Goal: Task Accomplishment & Management: Manage account settings

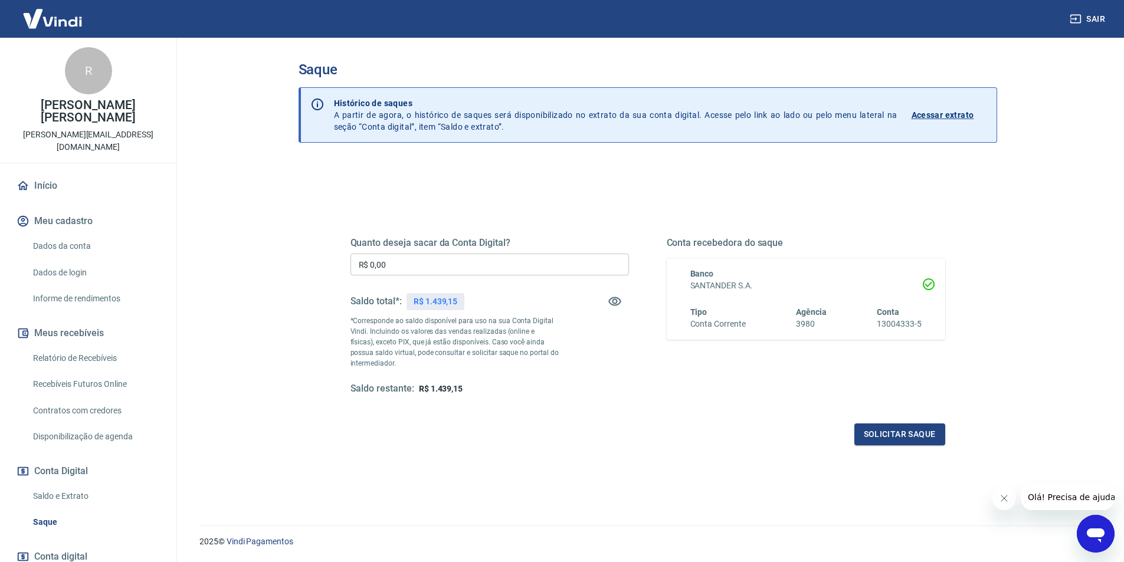
click at [396, 268] on input "R$ 0,00" at bounding box center [489, 265] width 278 height 22
type input "R$ 1.439,15"
click at [917, 436] on button "Solicitar saque" at bounding box center [899, 435] width 91 height 22
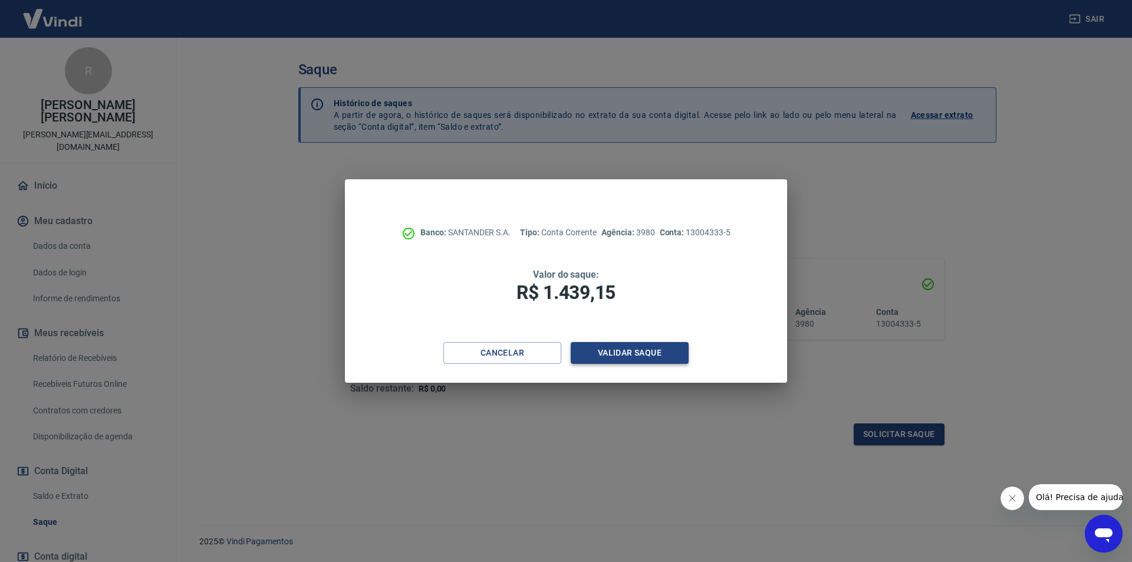
click at [656, 344] on button "Validar saque" at bounding box center [630, 353] width 118 height 22
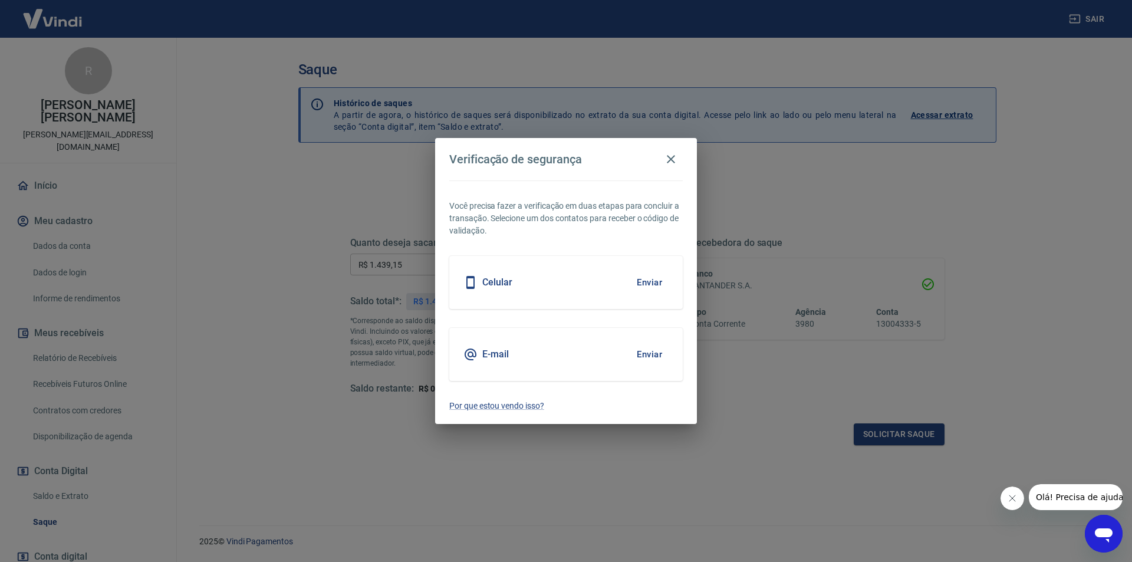
click at [500, 286] on h5 "Celular" at bounding box center [497, 283] width 30 height 12
click at [646, 283] on button "Enviar" at bounding box center [650, 282] width 38 height 25
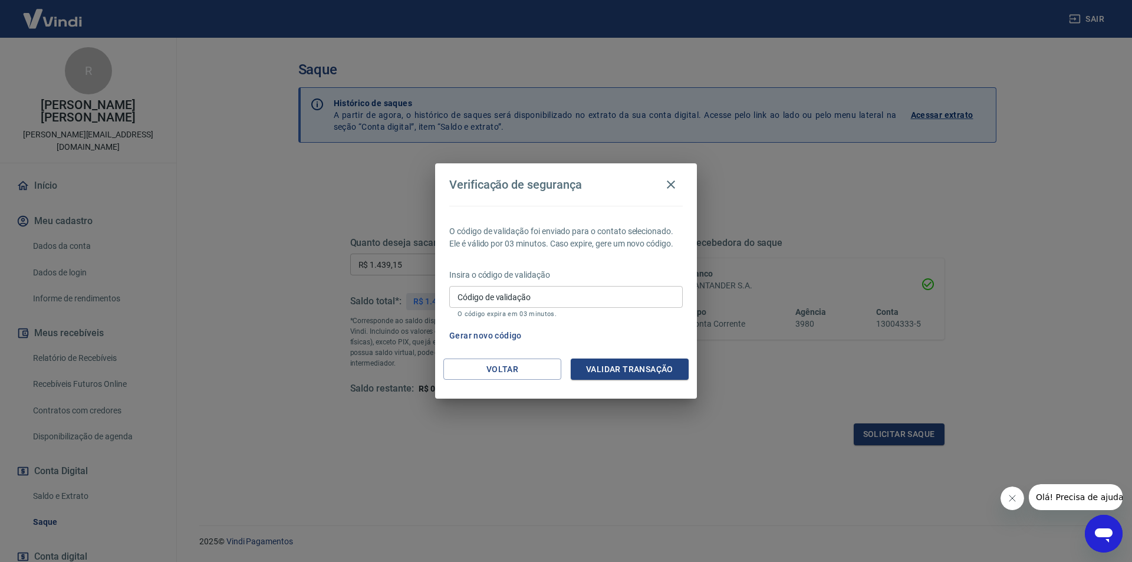
click at [470, 302] on input "Código de validação" at bounding box center [566, 297] width 234 height 22
click at [795, 308] on div "Verificação de segurança O código de validação foi enviado para o contato selec…" at bounding box center [566, 281] width 1132 height 562
click at [462, 332] on button "Gerar novo código" at bounding box center [486, 336] width 82 height 22
click at [669, 179] on icon "button" at bounding box center [671, 185] width 14 height 14
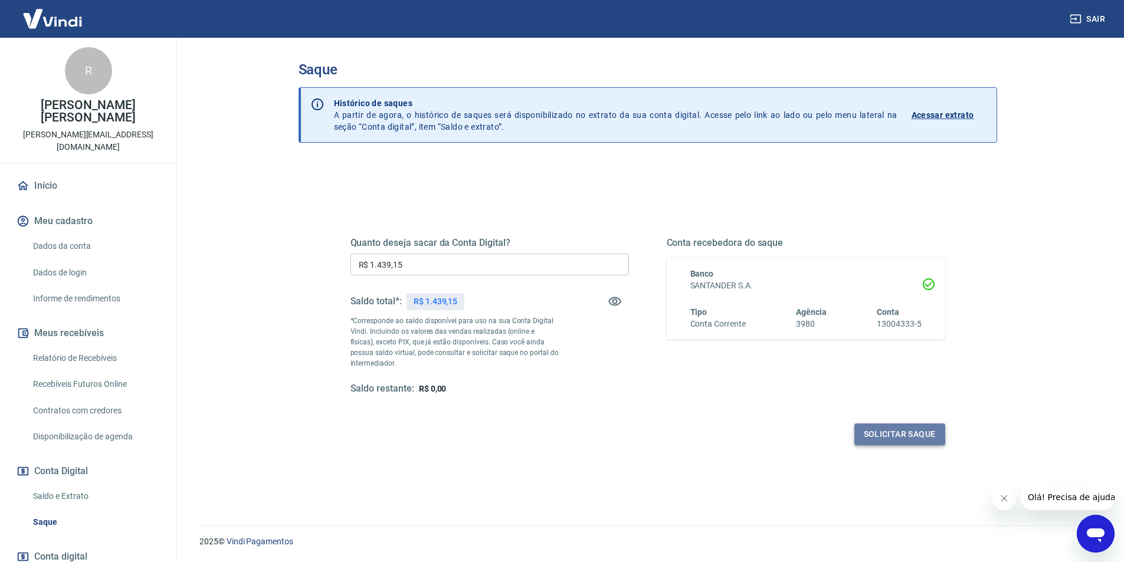
click at [889, 432] on button "Solicitar saque" at bounding box center [899, 435] width 91 height 22
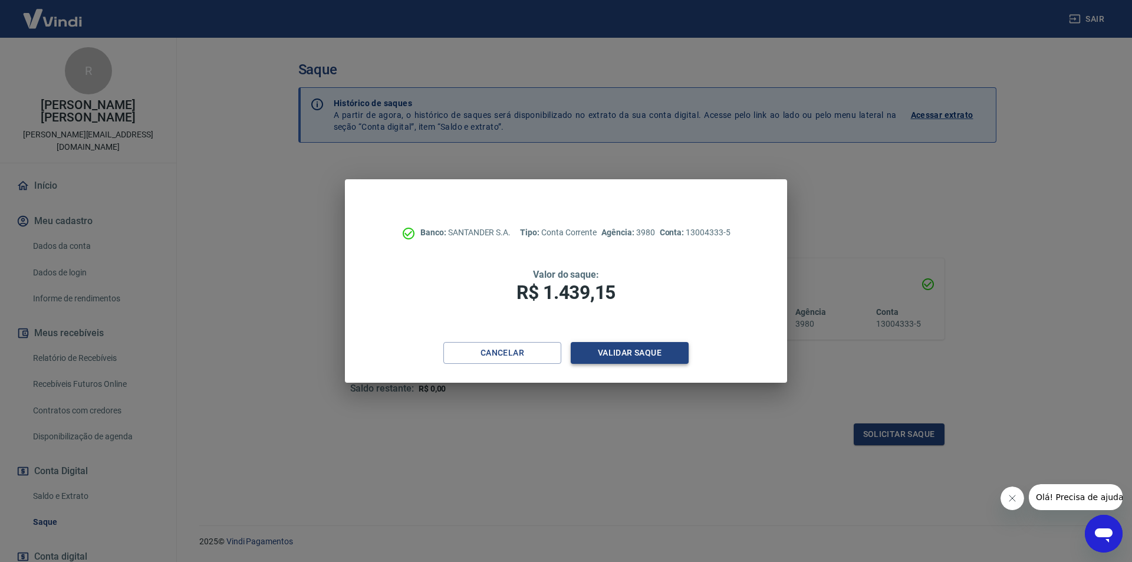
click at [610, 350] on button "Validar saque" at bounding box center [630, 353] width 118 height 22
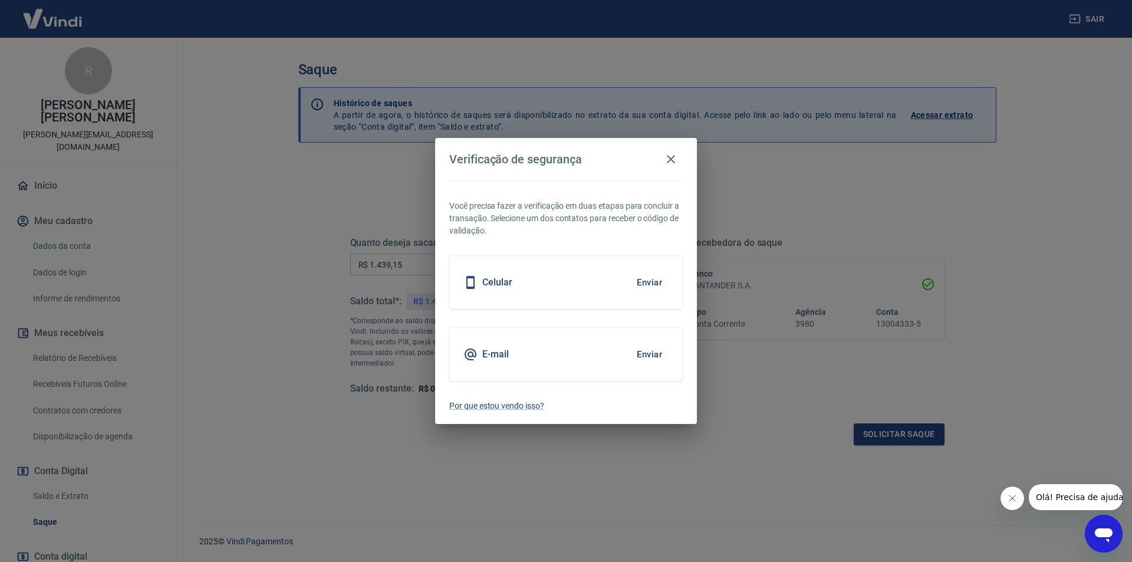
click at [644, 281] on button "Enviar" at bounding box center [650, 282] width 38 height 25
click at [651, 283] on button "Enviar" at bounding box center [650, 282] width 38 height 25
click at [669, 156] on icon "button" at bounding box center [671, 159] width 14 height 14
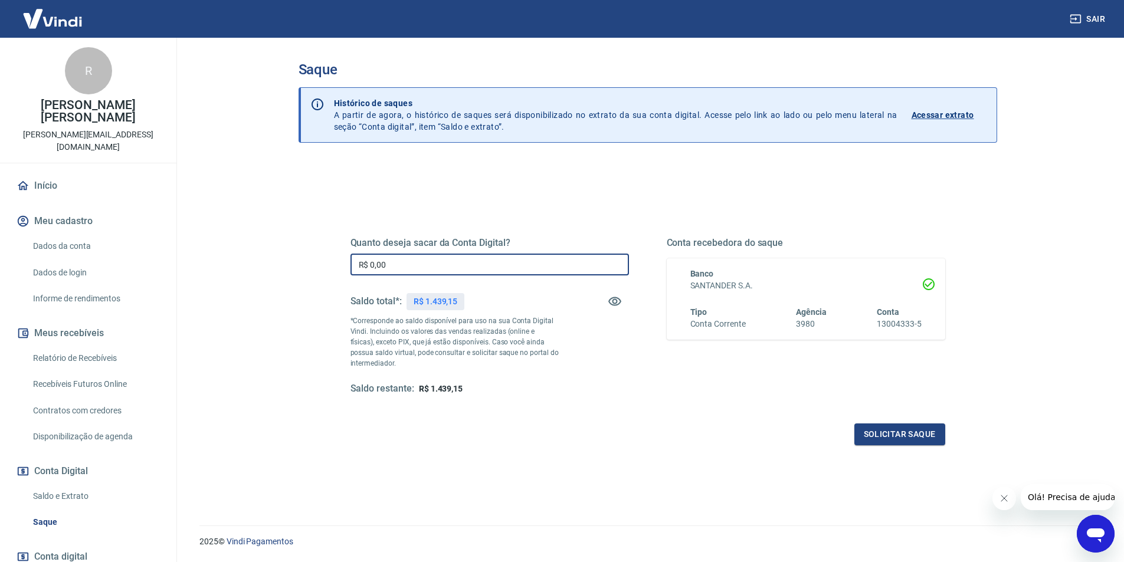
click at [395, 262] on input "R$ 0,00" at bounding box center [489, 265] width 278 height 22
type input "R$ 1.439,15"
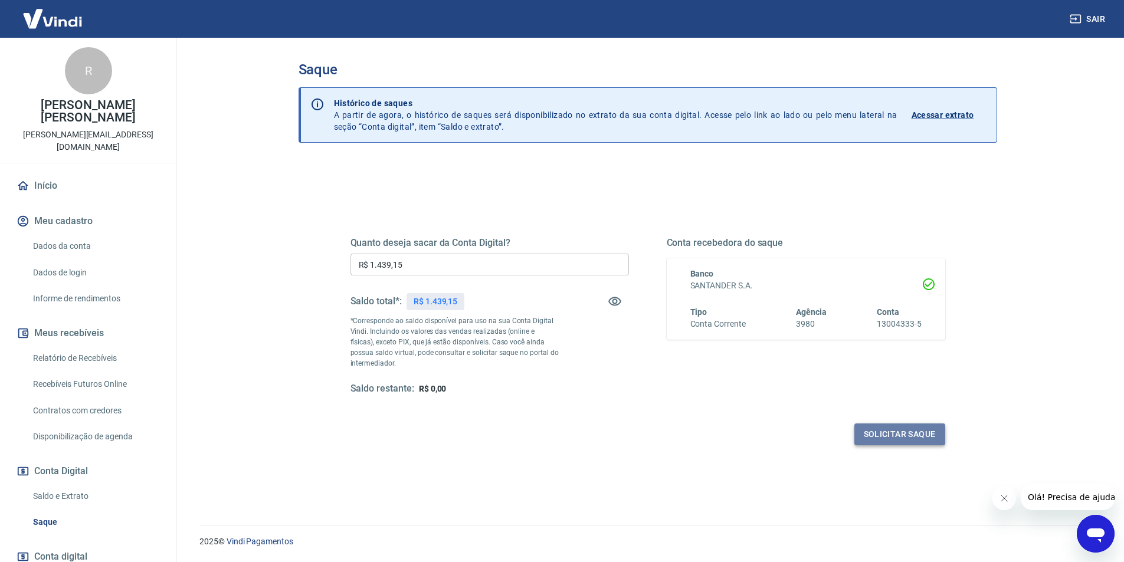
click at [908, 433] on button "Solicitar saque" at bounding box center [899, 435] width 91 height 22
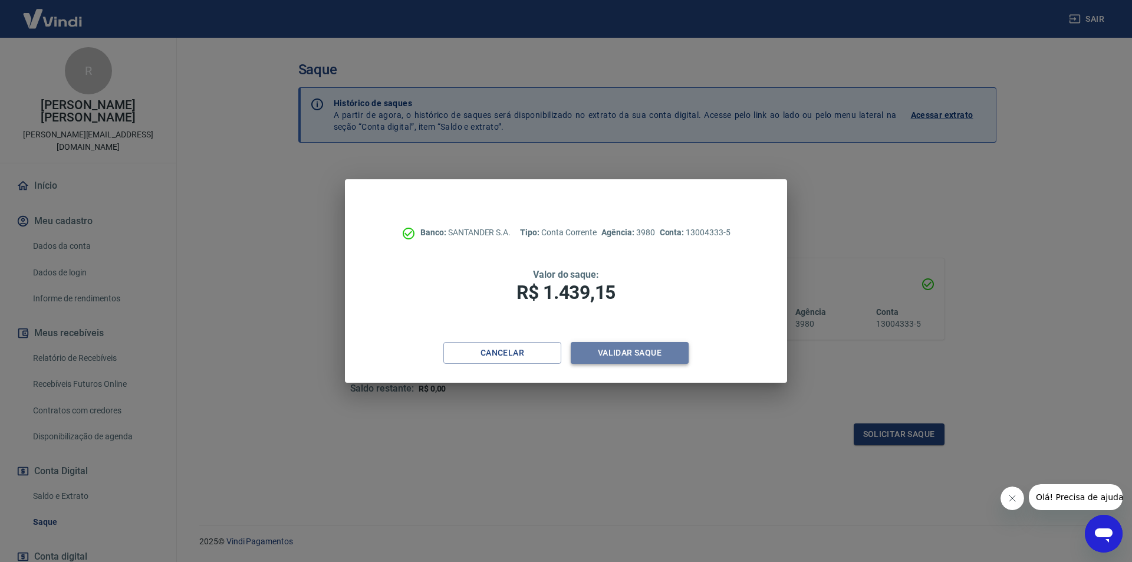
click at [633, 354] on button "Validar saque" at bounding box center [630, 353] width 118 height 22
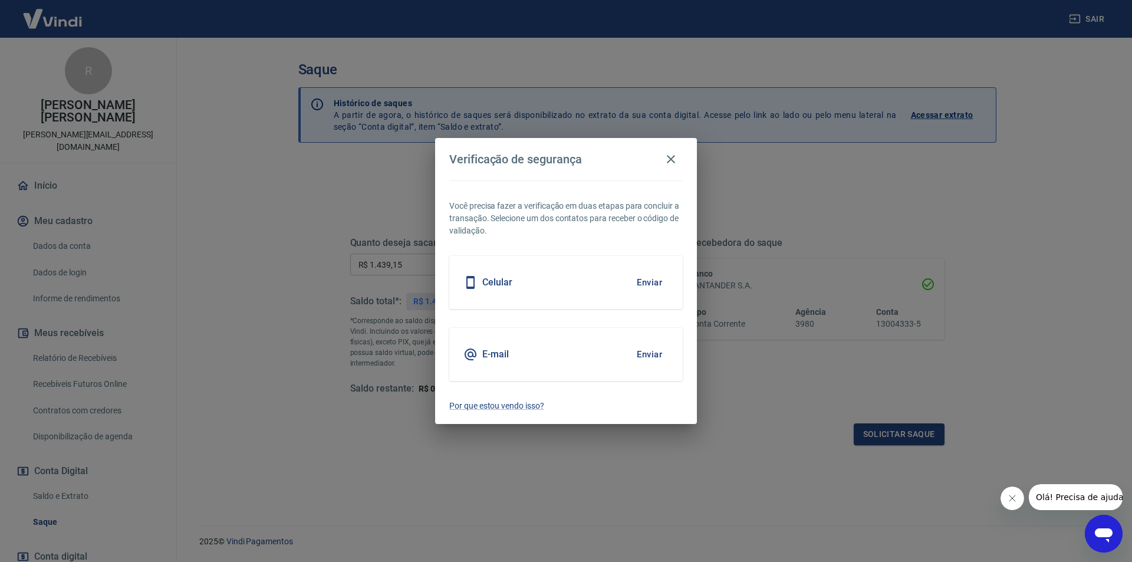
click at [642, 279] on button "Enviar" at bounding box center [650, 282] width 38 height 25
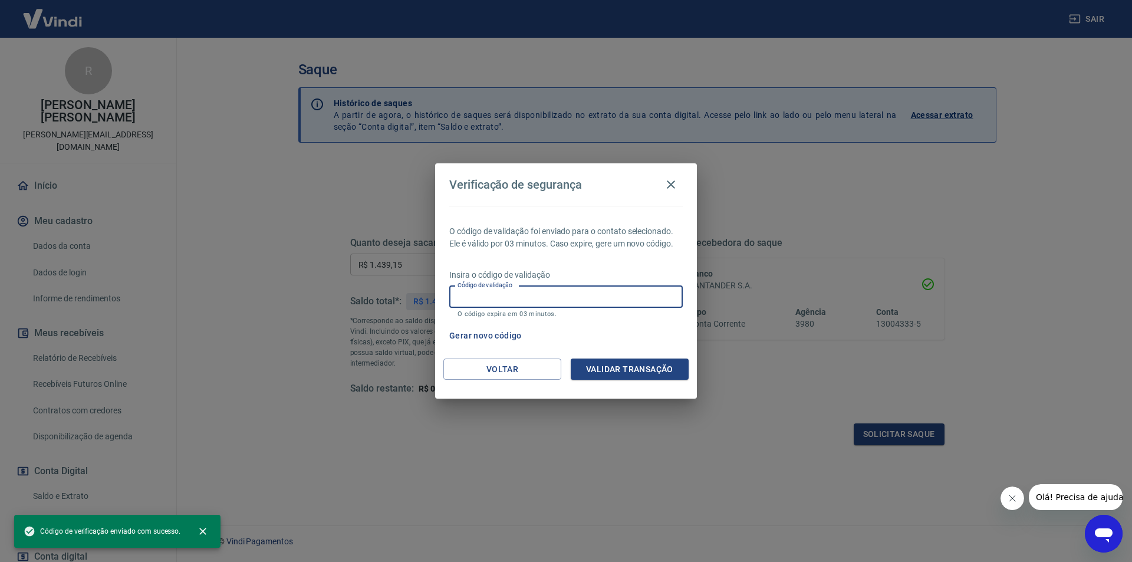
click at [489, 293] on div "Código de validação Código de validação O código expira em 03 minutos." at bounding box center [566, 302] width 234 height 32
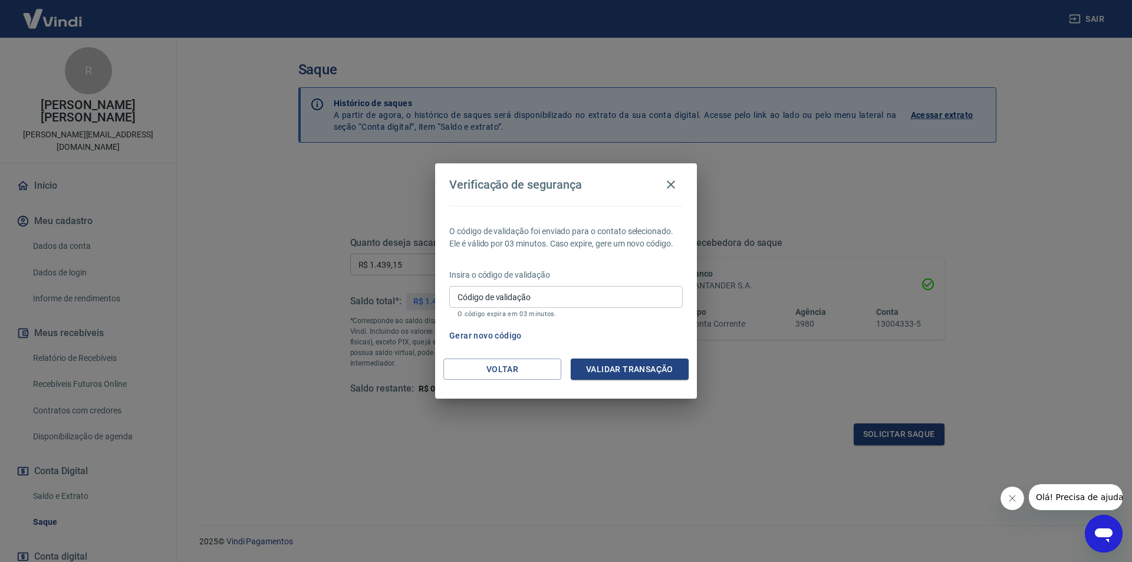
click at [876, 216] on div "Verificação de segurança O código de validação foi enviado para o contato selec…" at bounding box center [566, 281] width 1132 height 562
click at [478, 297] on div "Código de validação Código de validação O código expira em 03 minutos." at bounding box center [566, 302] width 234 height 32
click at [994, 231] on div "Verificação de segurança O código de validação foi enviado para o contato selec…" at bounding box center [566, 281] width 1132 height 562
click at [484, 331] on button "Gerar novo código" at bounding box center [486, 336] width 82 height 22
